Goal: Task Accomplishment & Management: Manage account settings

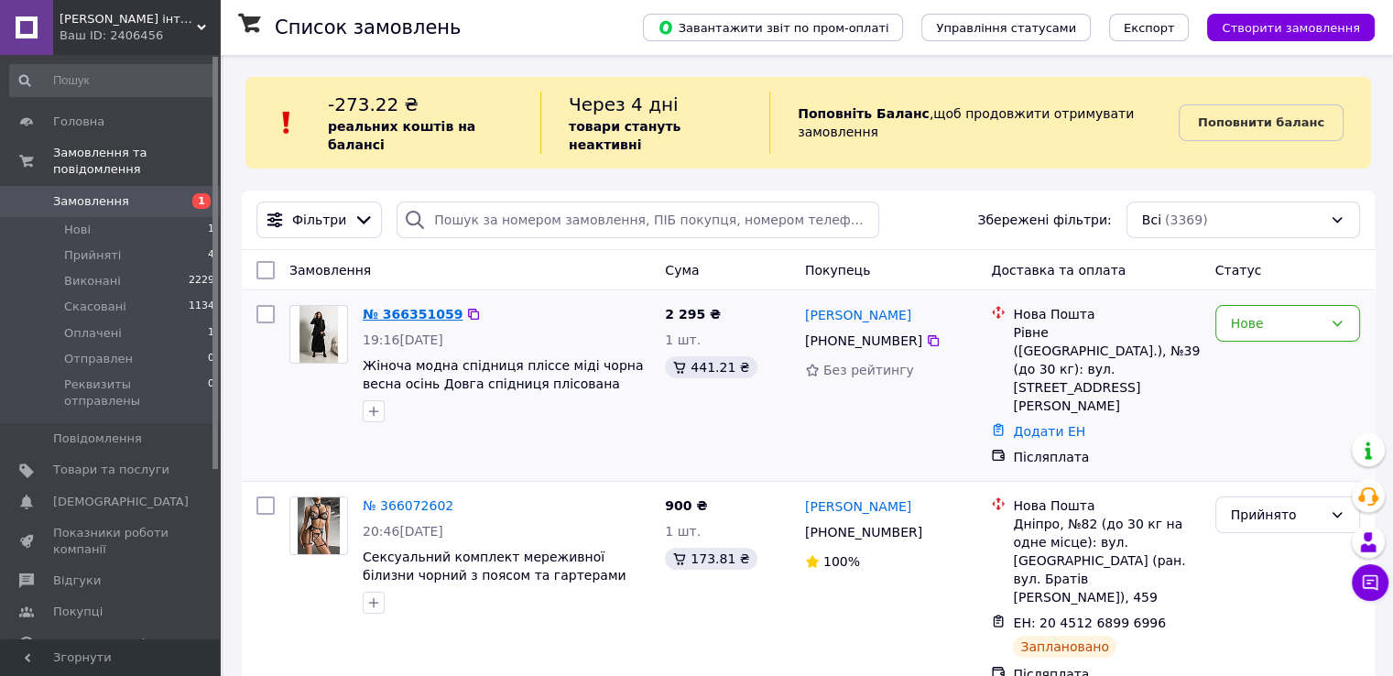
click at [417, 307] on link "№ 366351059" at bounding box center [413, 314] width 100 height 15
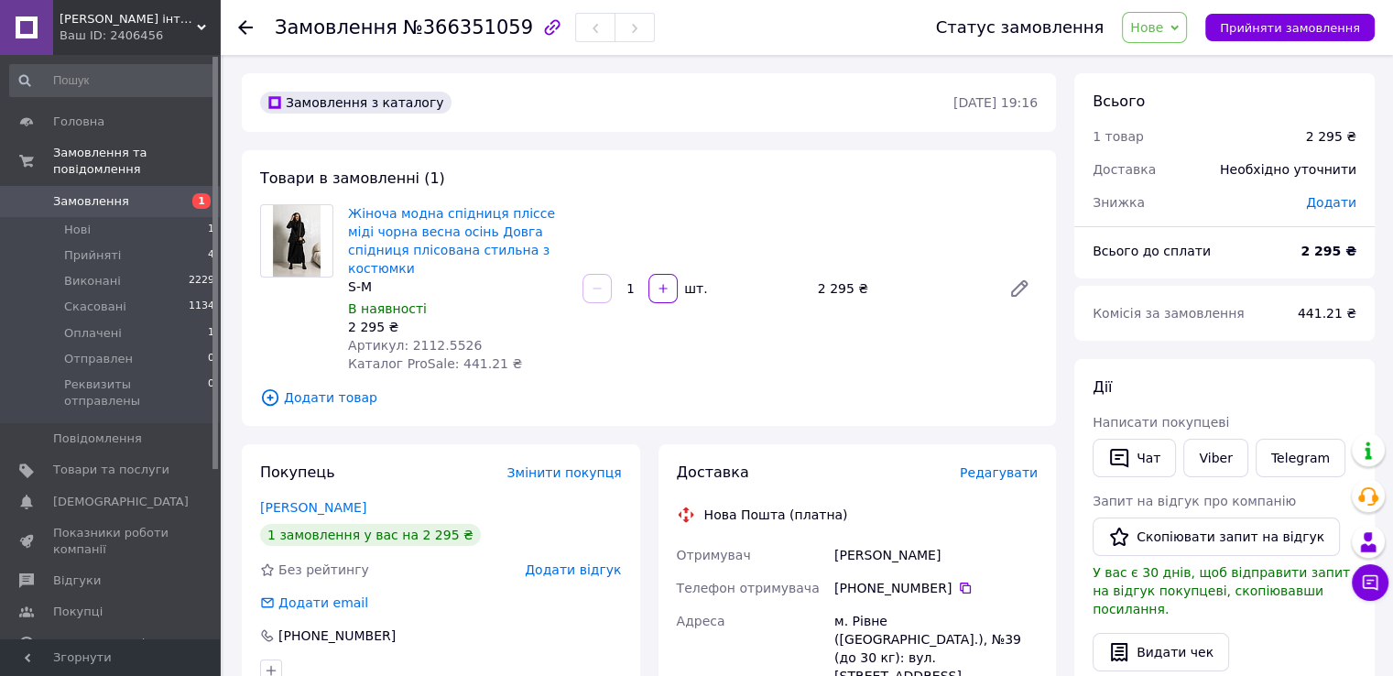
click at [240, 28] on use at bounding box center [245, 27] width 15 height 15
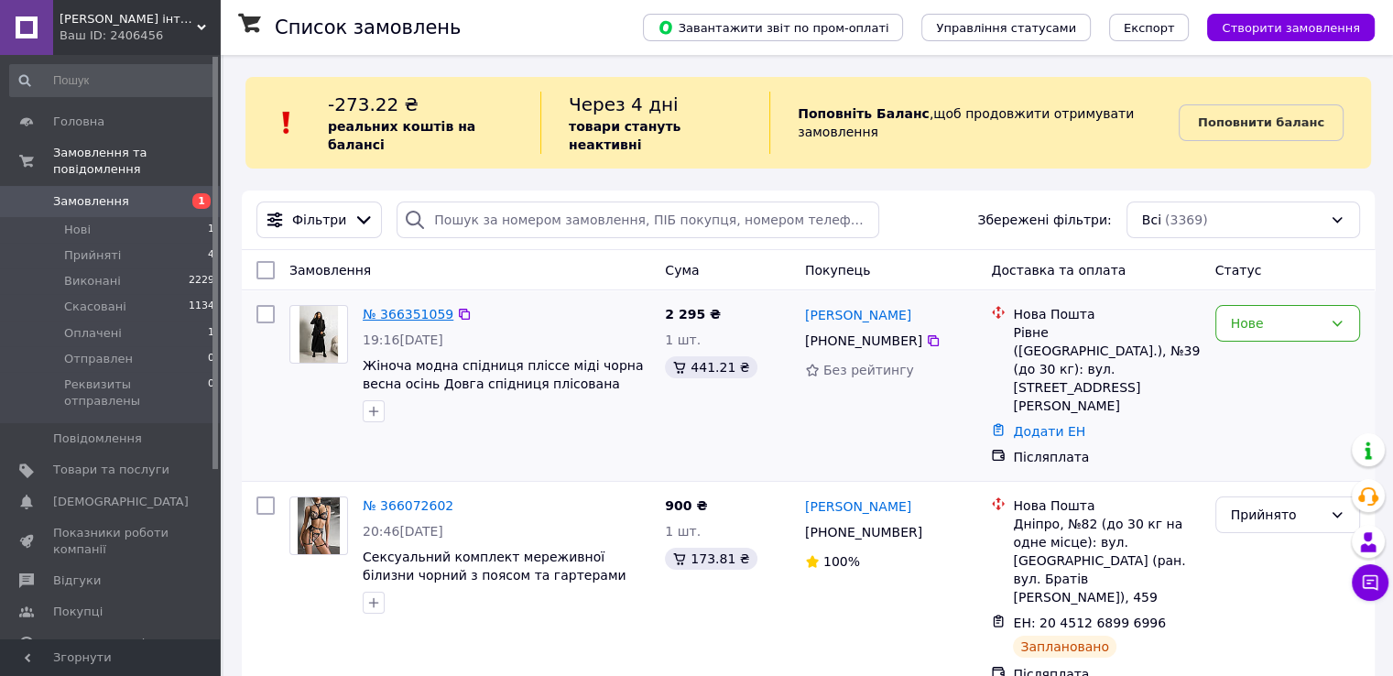
click at [403, 307] on link "№ 366351059" at bounding box center [408, 314] width 91 height 15
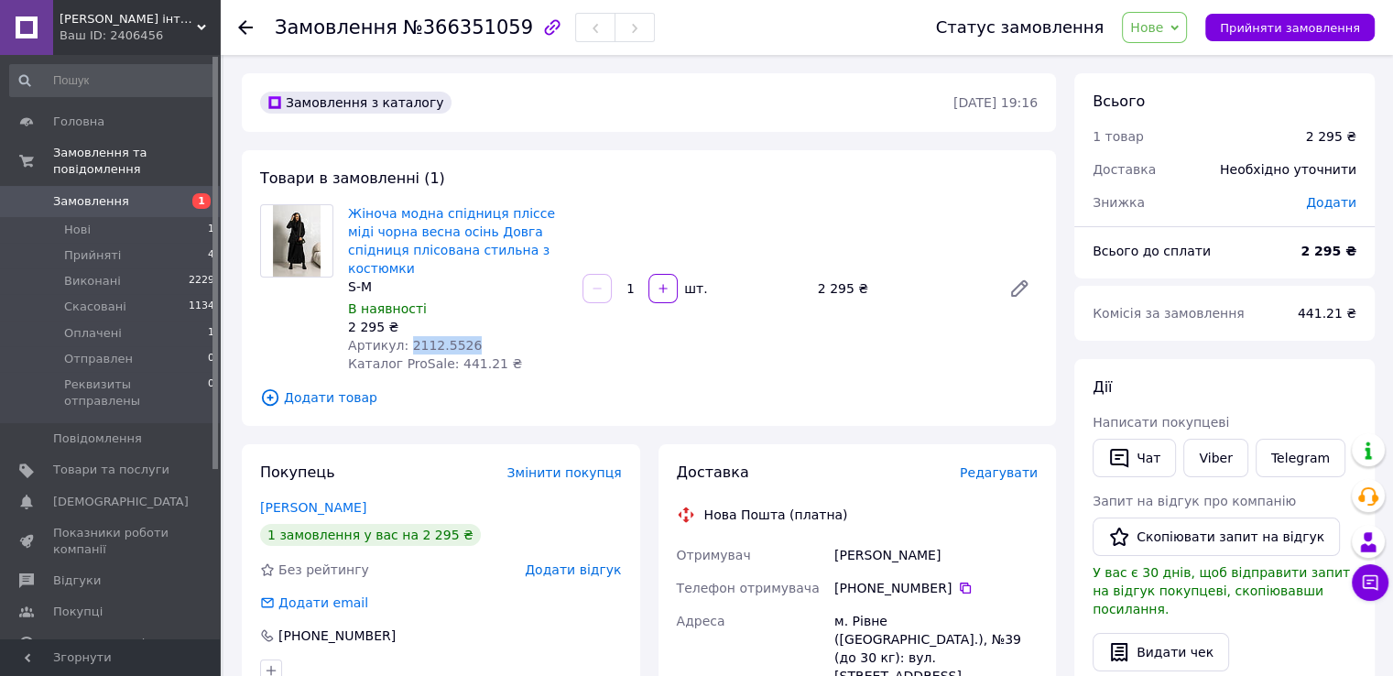
drag, startPoint x: 402, startPoint y: 325, endPoint x: 464, endPoint y: 324, distance: 61.4
click at [464, 336] on div "Артикул: 2112.5526" at bounding box center [458, 345] width 220 height 18
copy span "2112.5526"
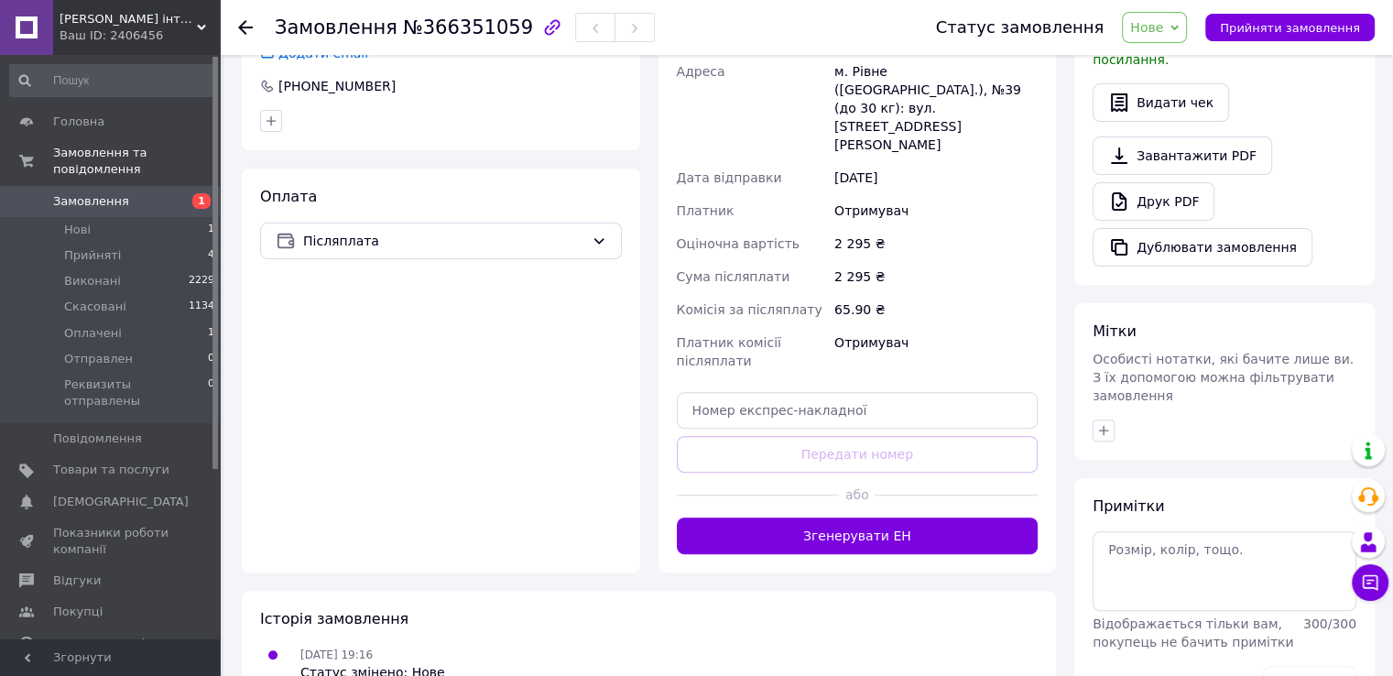
scroll to position [574, 0]
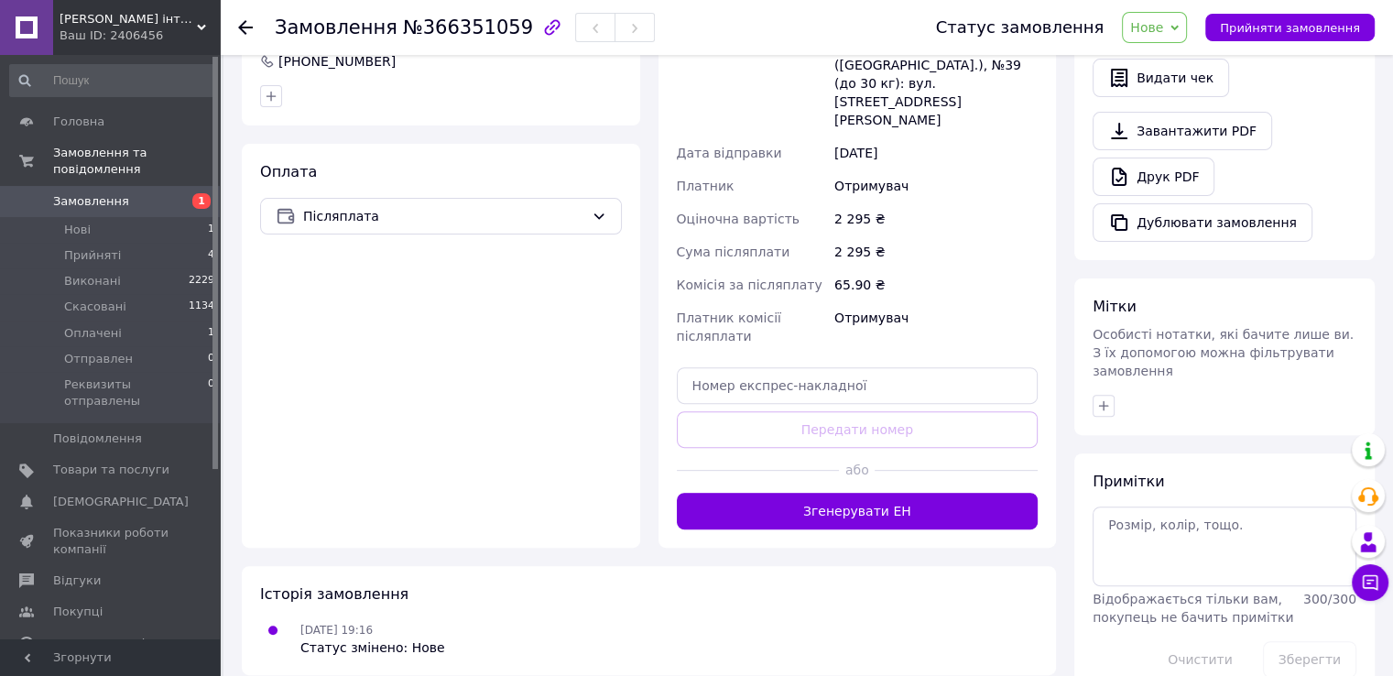
click at [111, 193] on span "Замовлення" at bounding box center [91, 201] width 76 height 16
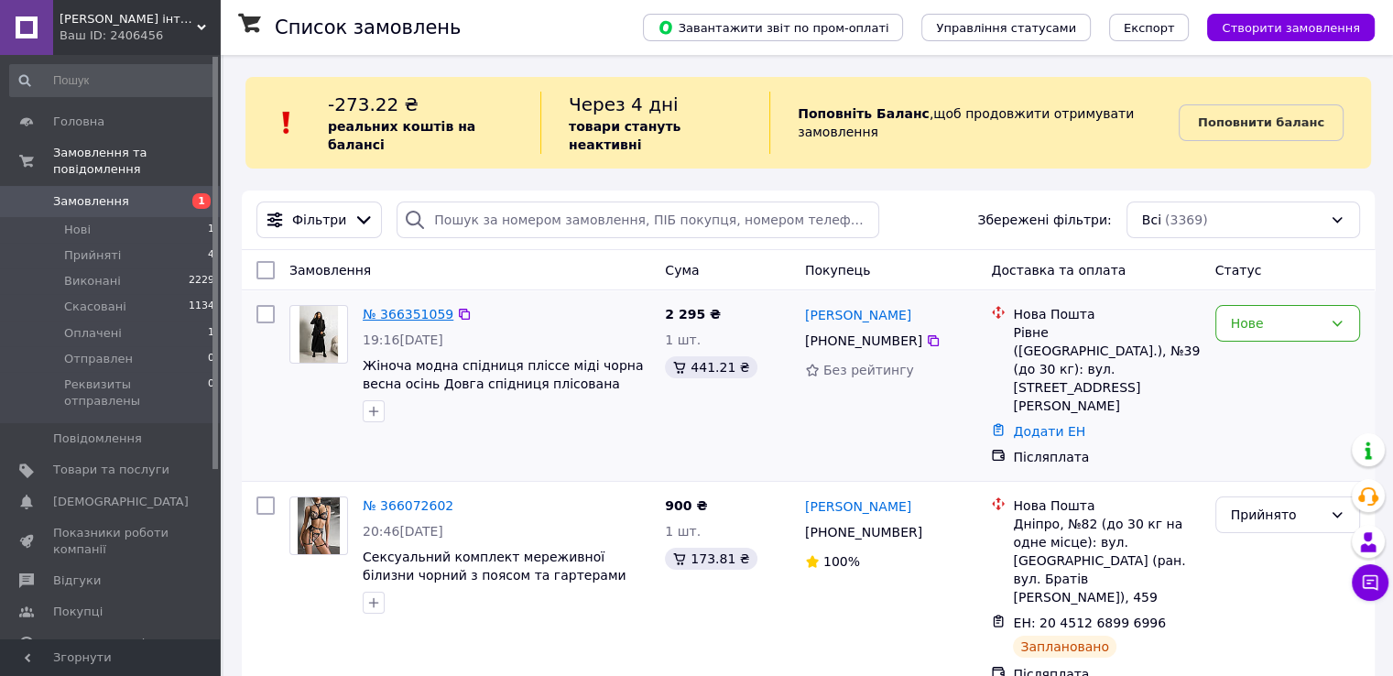
click at [398, 307] on link "№ 366351059" at bounding box center [408, 314] width 91 height 15
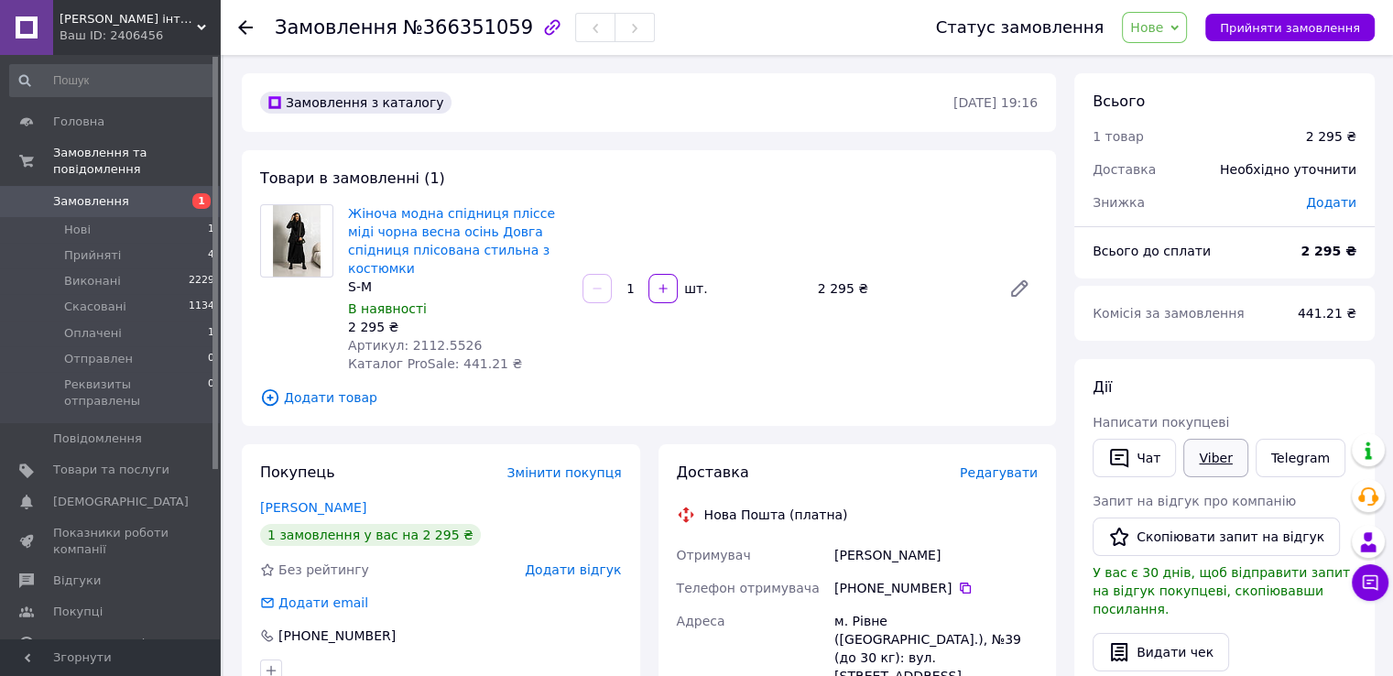
click at [1204, 457] on link "Viber" at bounding box center [1216, 458] width 64 height 38
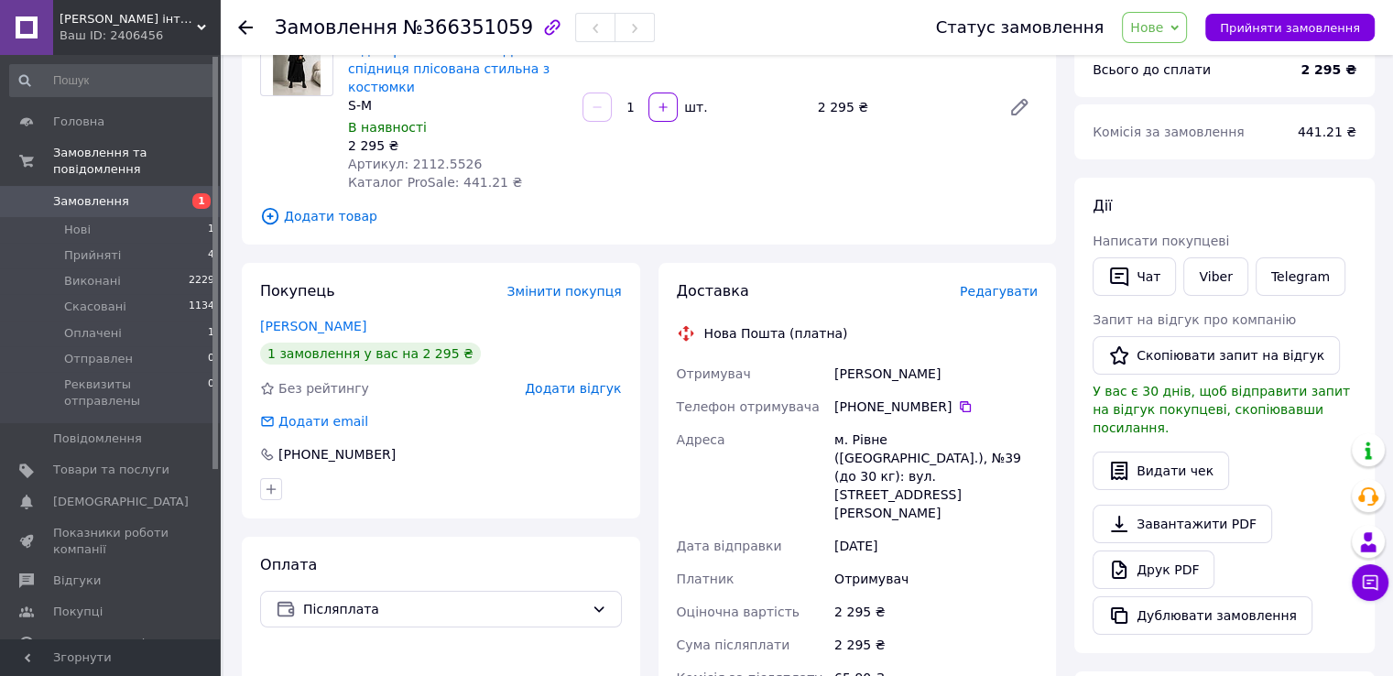
scroll to position [183, 0]
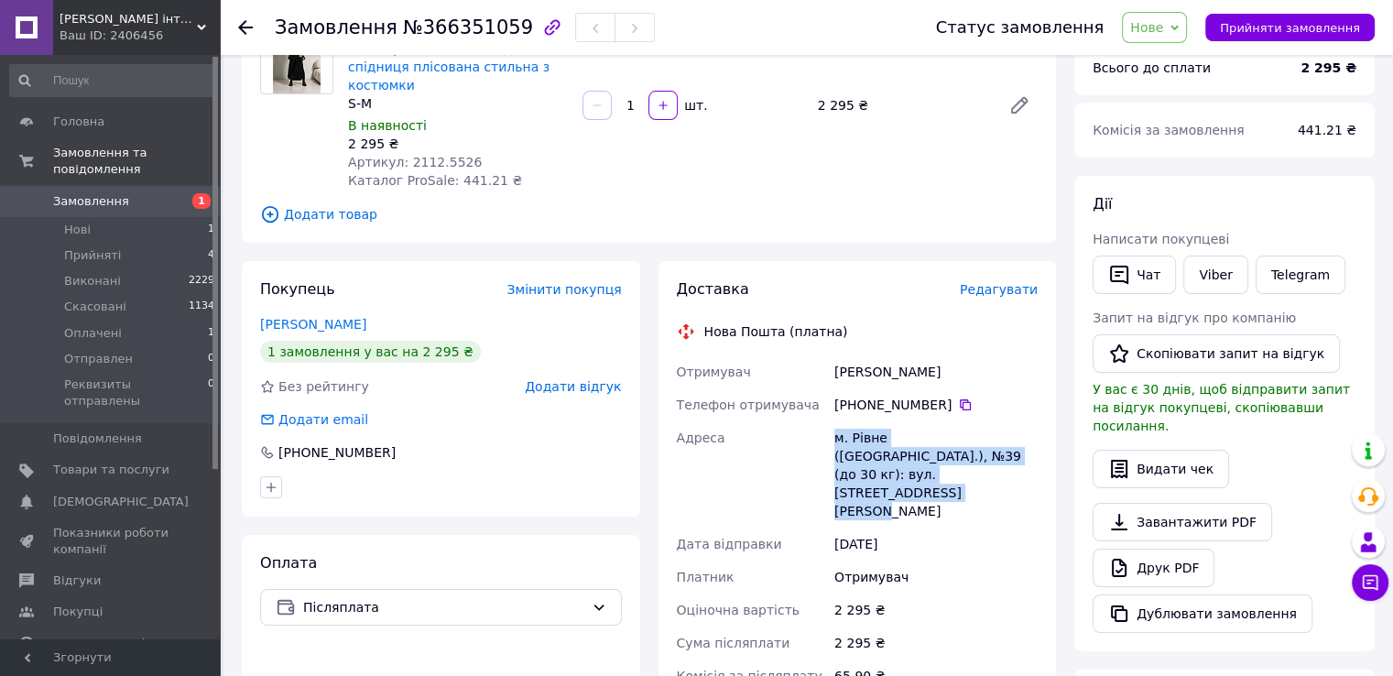
drag, startPoint x: 836, startPoint y: 422, endPoint x: 938, endPoint y: 456, distance: 107.2
click at [938, 456] on div "м. Рівне (Рівненська обл.), №39 (до 30 кг): вул. Академіка Грушевського, 41" at bounding box center [936, 474] width 211 height 106
copy div "м. Рівне (Рівненська обл.), №39 (до 30 кг): вул. Академіка Грушевського, 41"
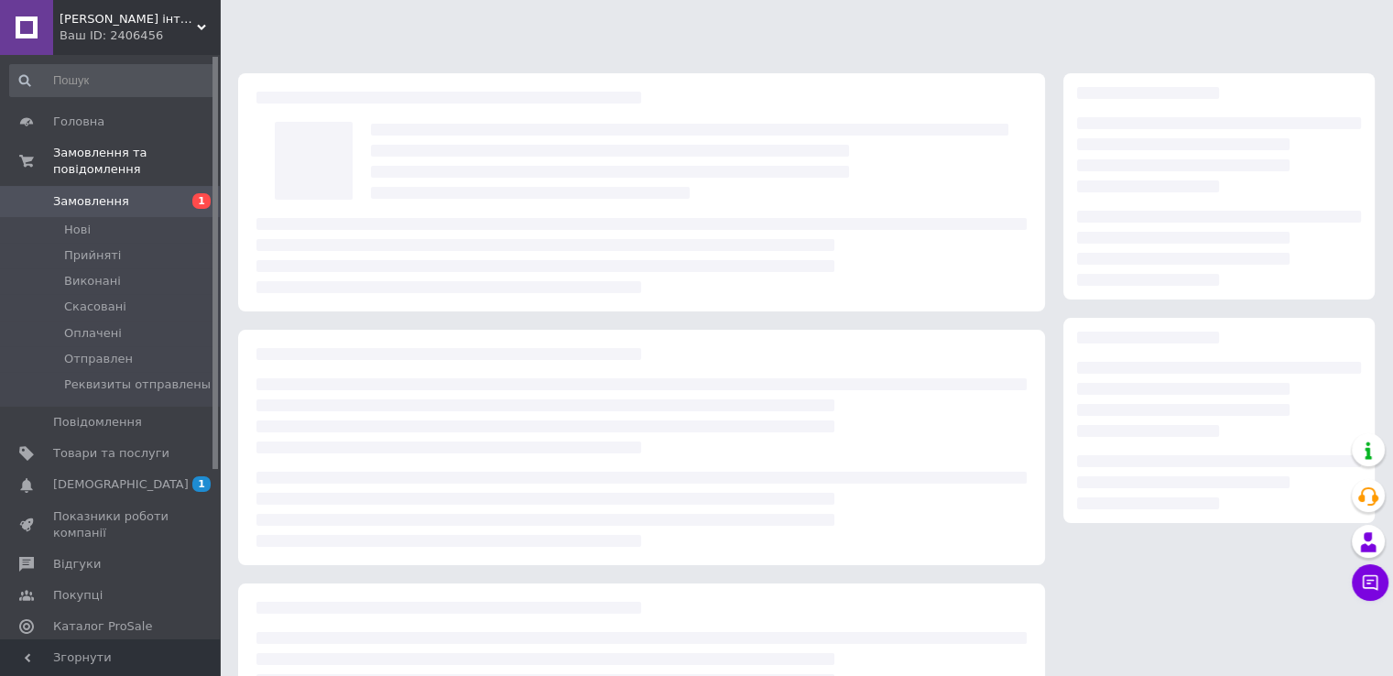
scroll to position [161, 0]
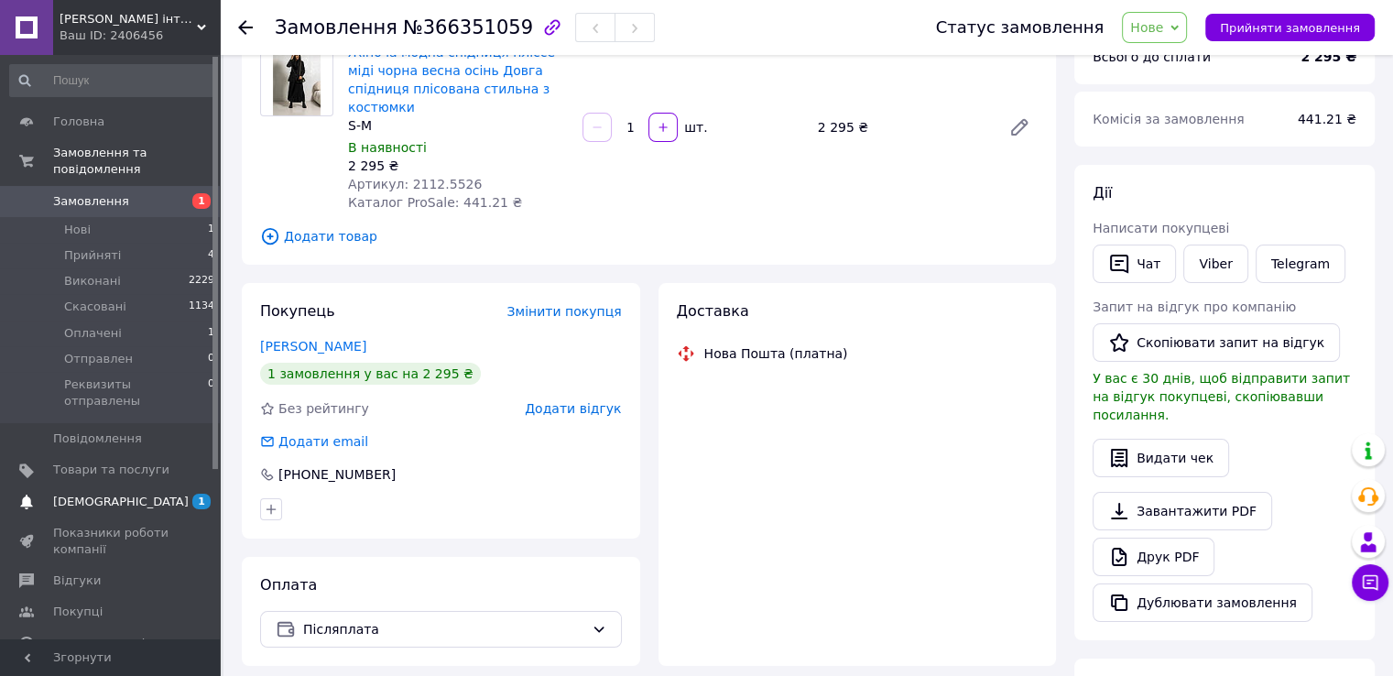
click at [99, 494] on span "[DEMOGRAPHIC_DATA]" at bounding box center [121, 502] width 136 height 16
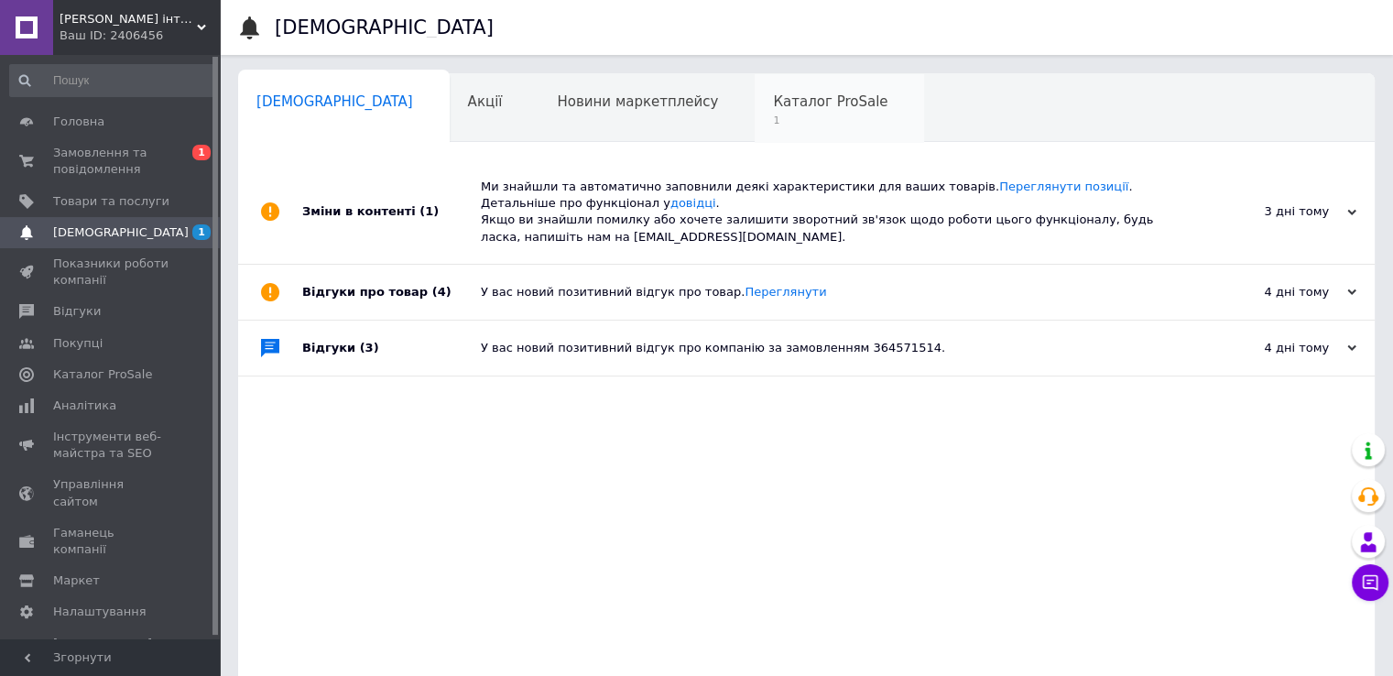
click at [755, 111] on div "Каталог ProSale 1" at bounding box center [839, 109] width 169 height 70
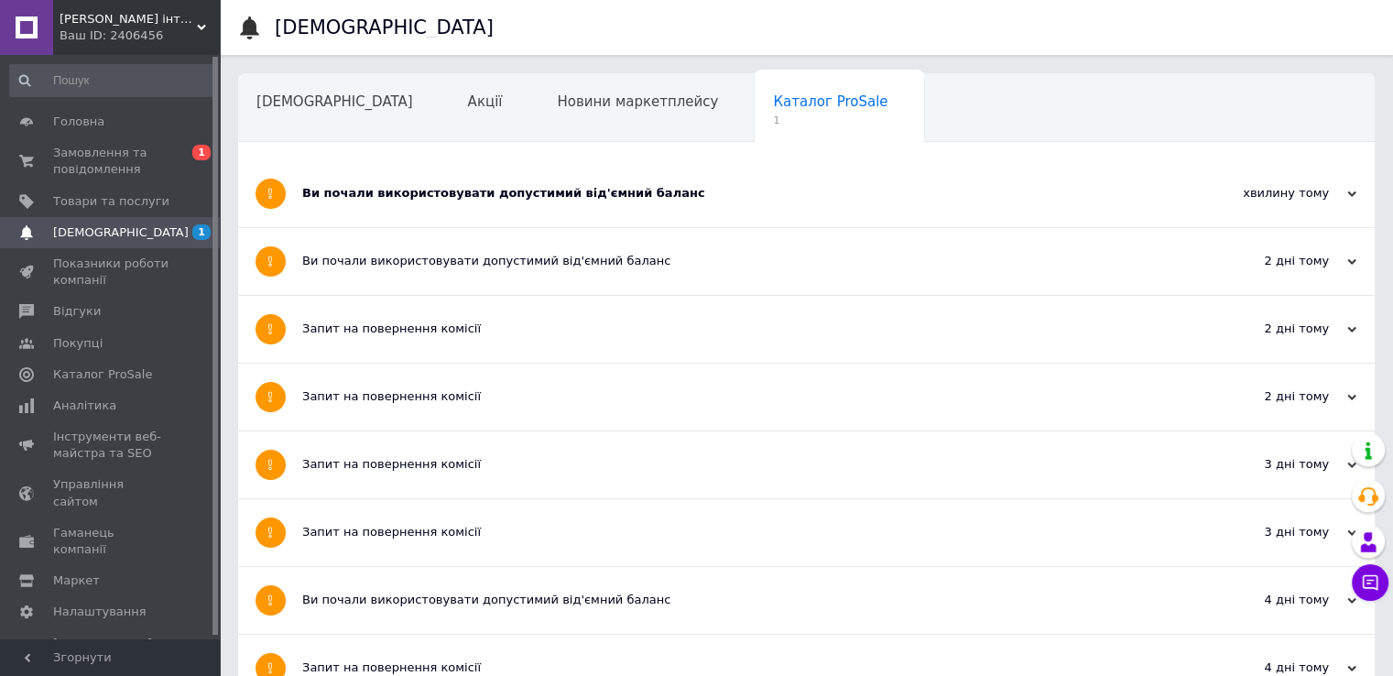
click at [619, 185] on div "Ви почали використовувати допустимий від'ємний баланс" at bounding box center [737, 193] width 871 height 16
